Goal: Task Accomplishment & Management: Manage account settings

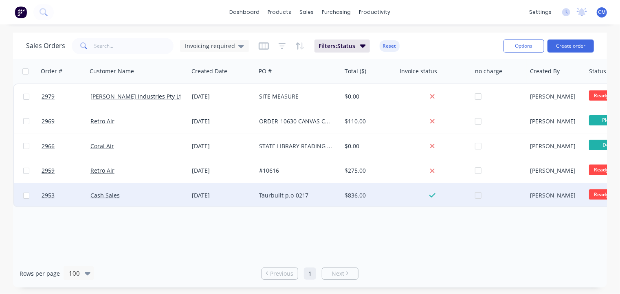
click at [25, 194] on input "checkbox" at bounding box center [26, 196] width 6 height 6
checkbox input "true"
click at [523, 46] on button "Options" at bounding box center [524, 46] width 41 height 13
click at [501, 79] on div "Archive" at bounding box center [499, 83] width 75 height 12
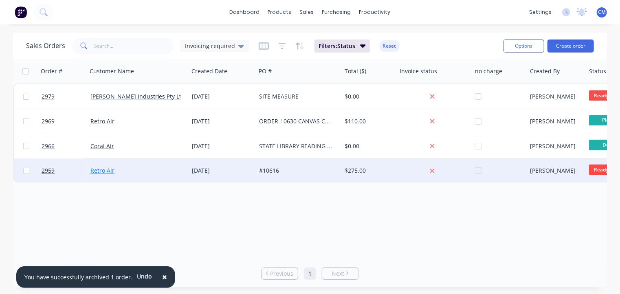
click at [102, 172] on link "Retro Air" at bounding box center [102, 171] width 24 height 8
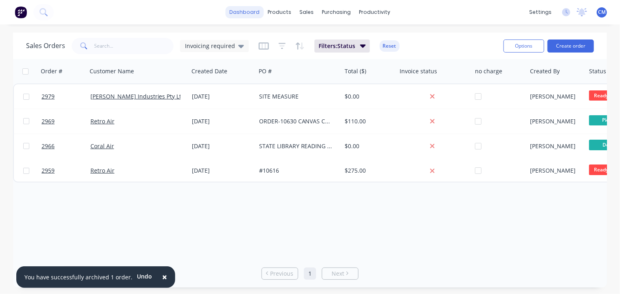
click at [243, 15] on link "dashboard" at bounding box center [245, 12] width 38 height 12
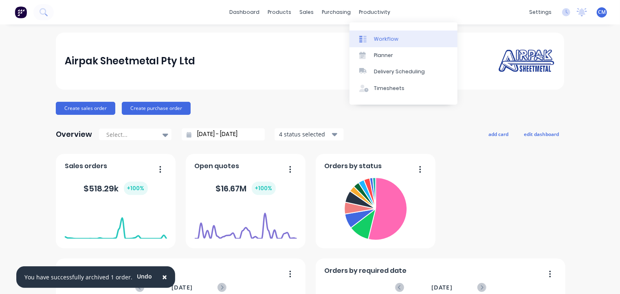
click at [369, 42] on div at bounding box center [365, 38] width 12 height 7
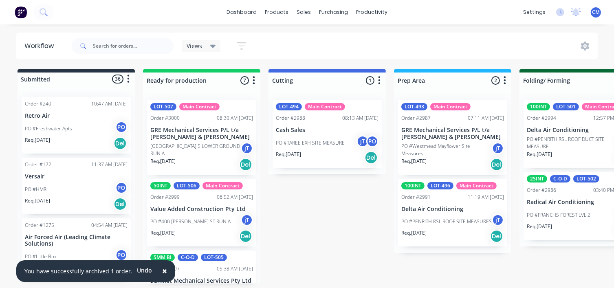
click at [162, 272] on span "×" at bounding box center [164, 270] width 5 height 11
